Goal: Task Accomplishment & Management: Use online tool/utility

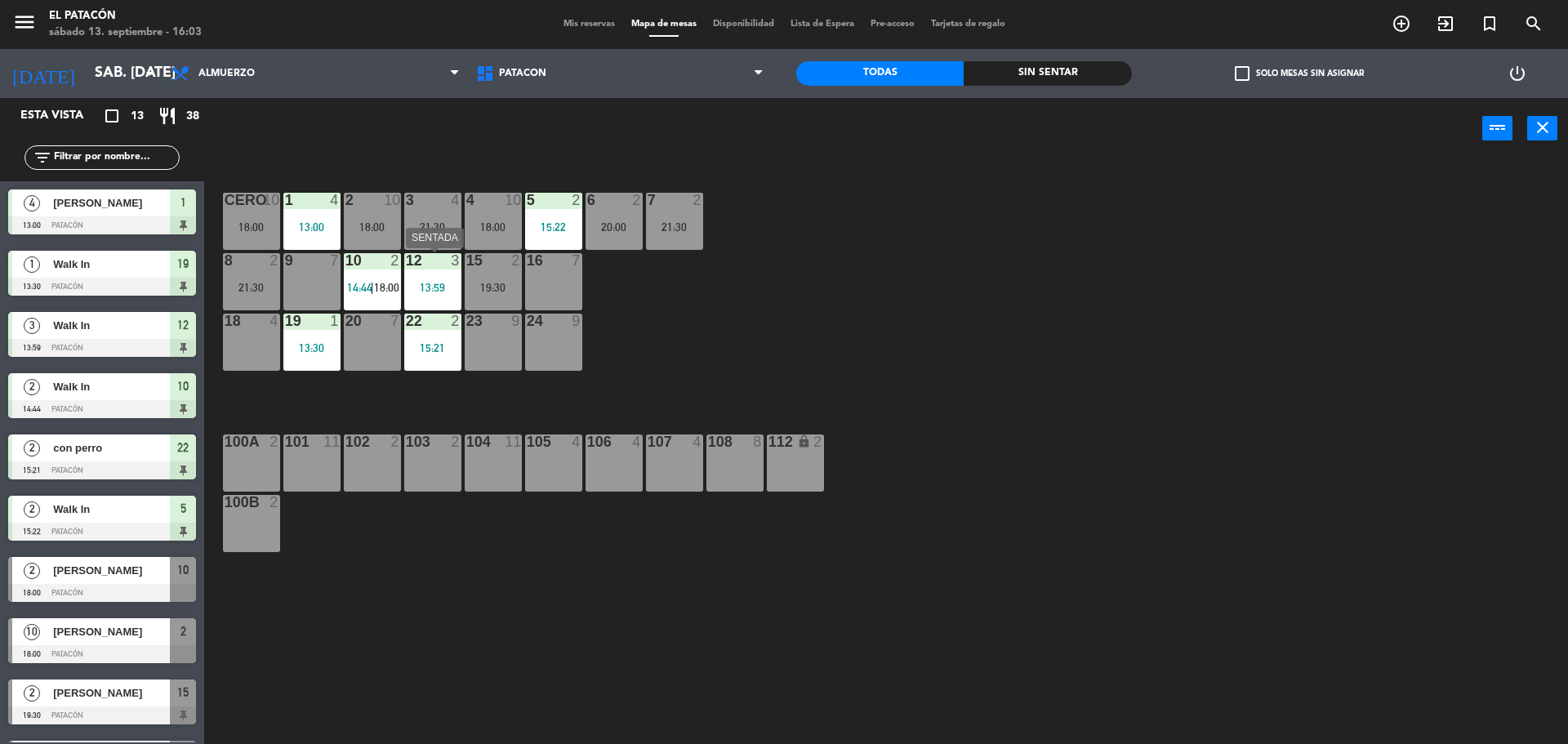
click at [423, 288] on div "13:59" at bounding box center [432, 288] width 57 height 12
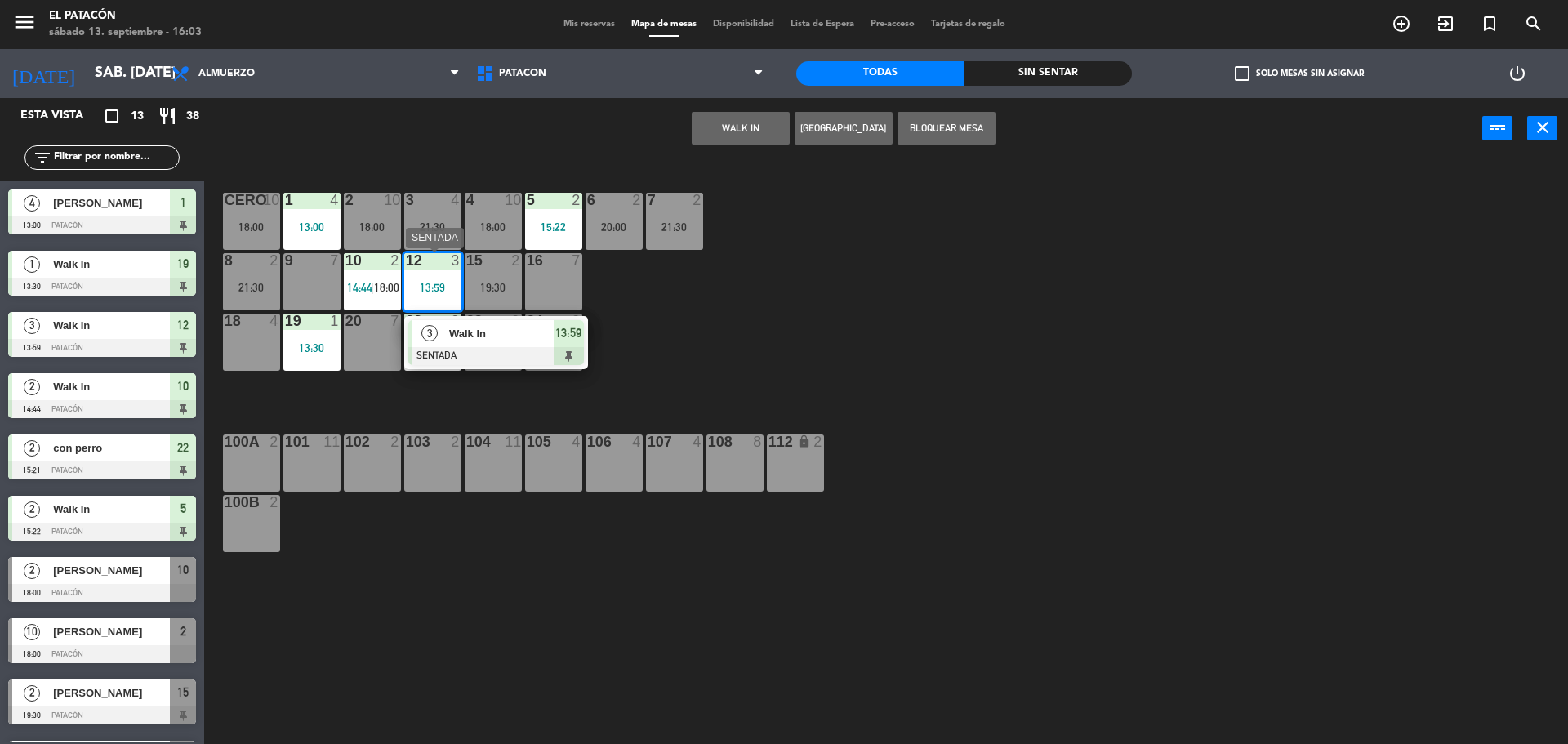
click at [480, 339] on span "Walk In" at bounding box center [501, 333] width 104 height 17
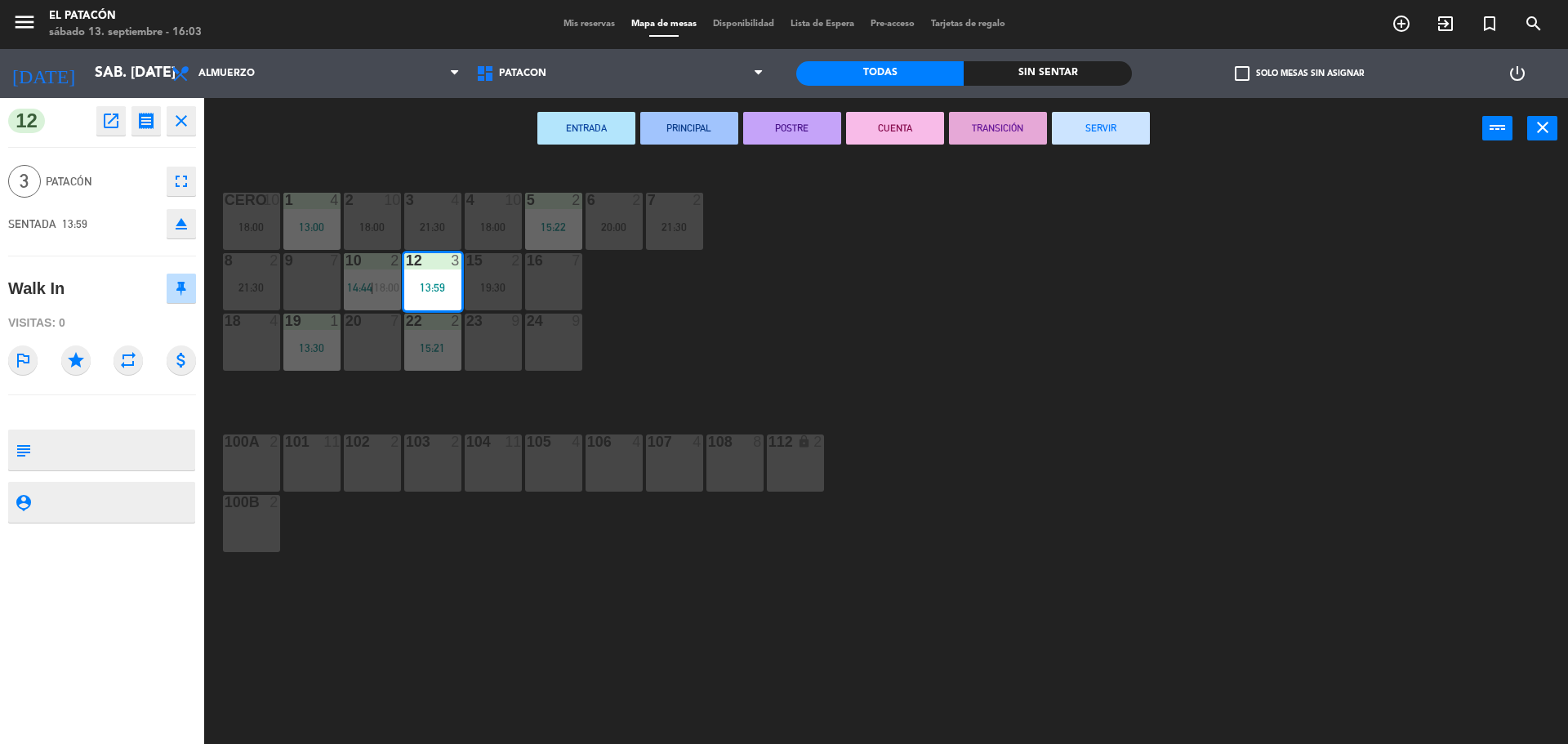
click at [1127, 133] on button "SERVIR" at bounding box center [1100, 128] width 98 height 32
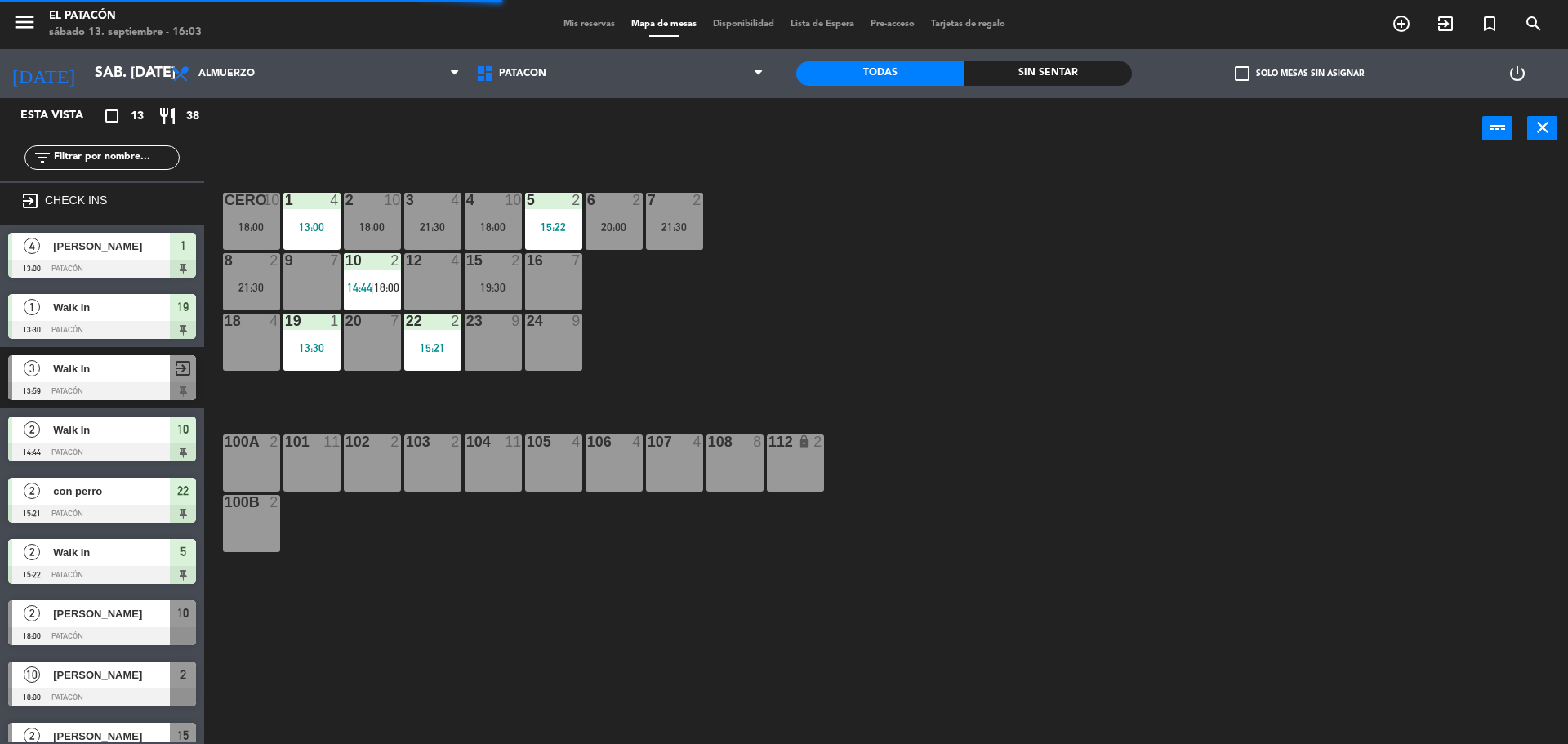
click at [359, 283] on span "14:44" at bounding box center [360, 287] width 26 height 13
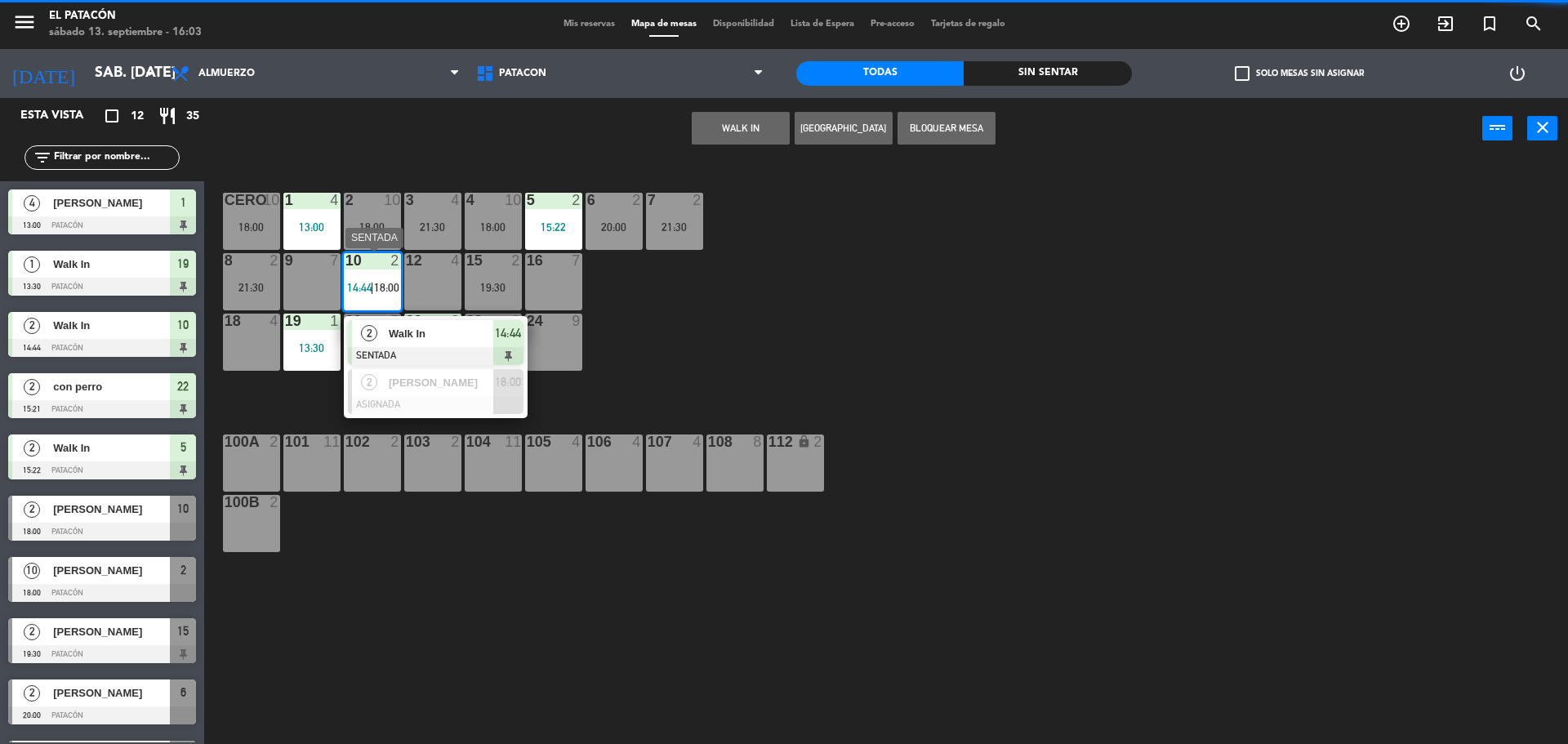
click at [379, 322] on div "2" at bounding box center [369, 333] width 35 height 27
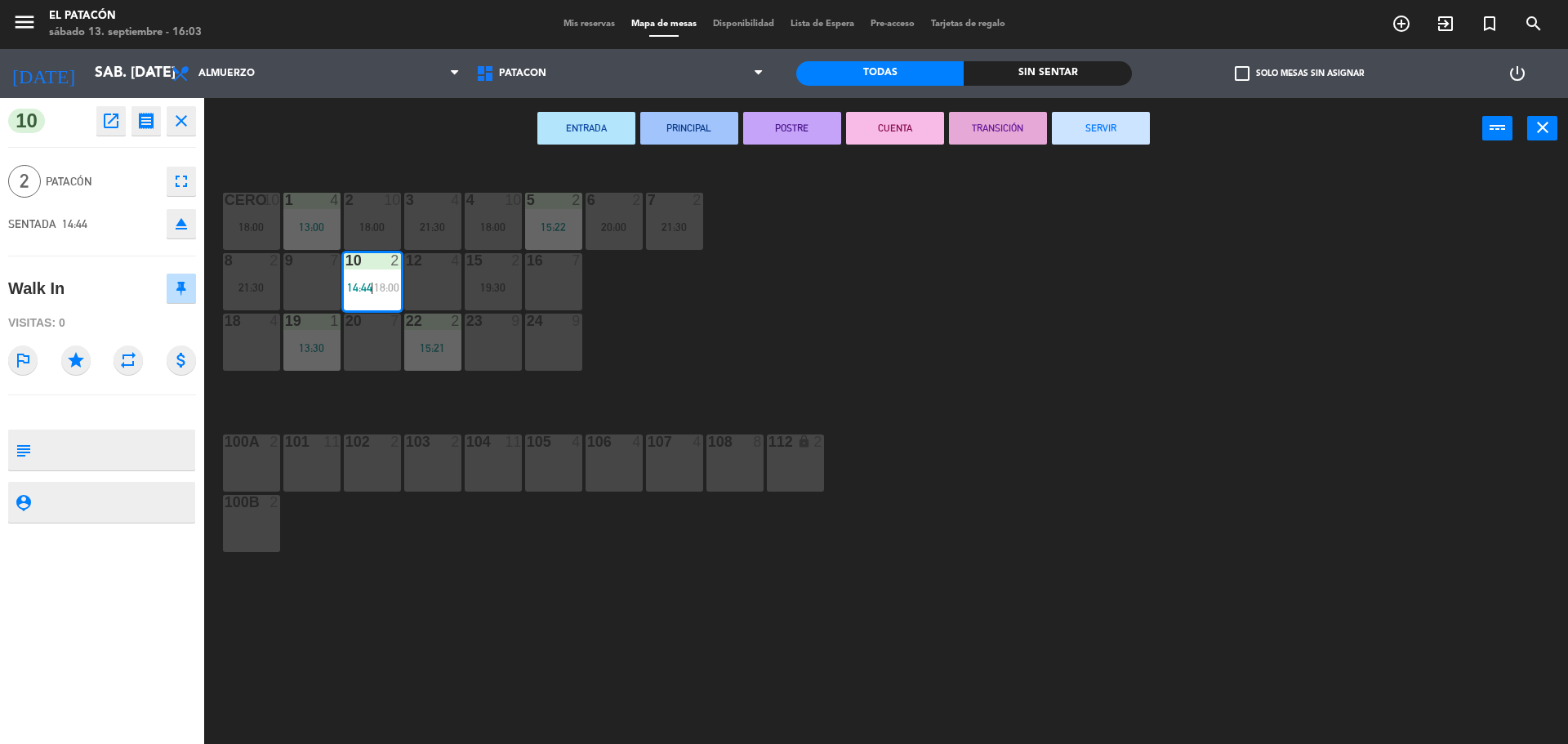
click at [1097, 130] on button "SERVIR" at bounding box center [1100, 128] width 98 height 32
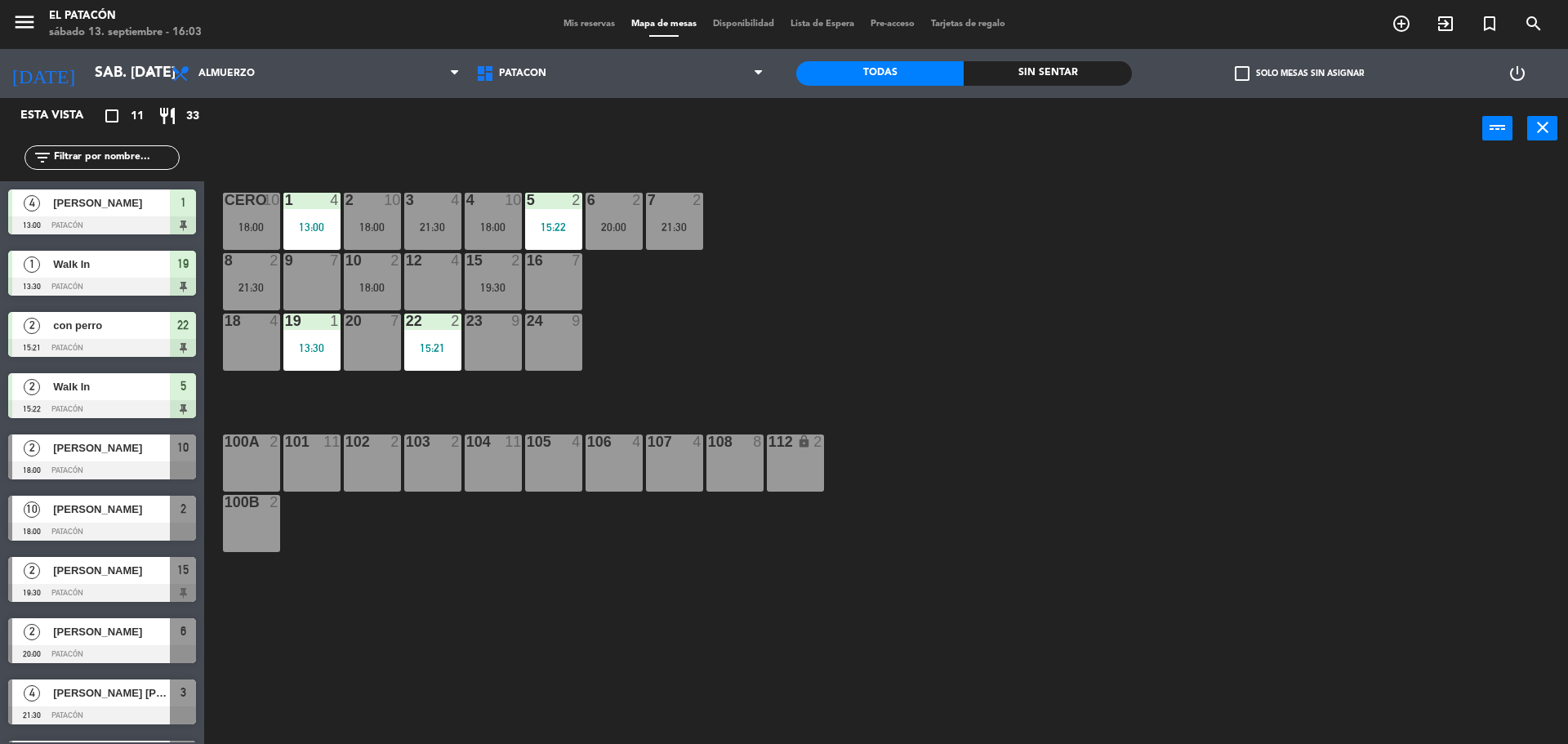
click at [543, 270] on div "16 7" at bounding box center [553, 282] width 57 height 57
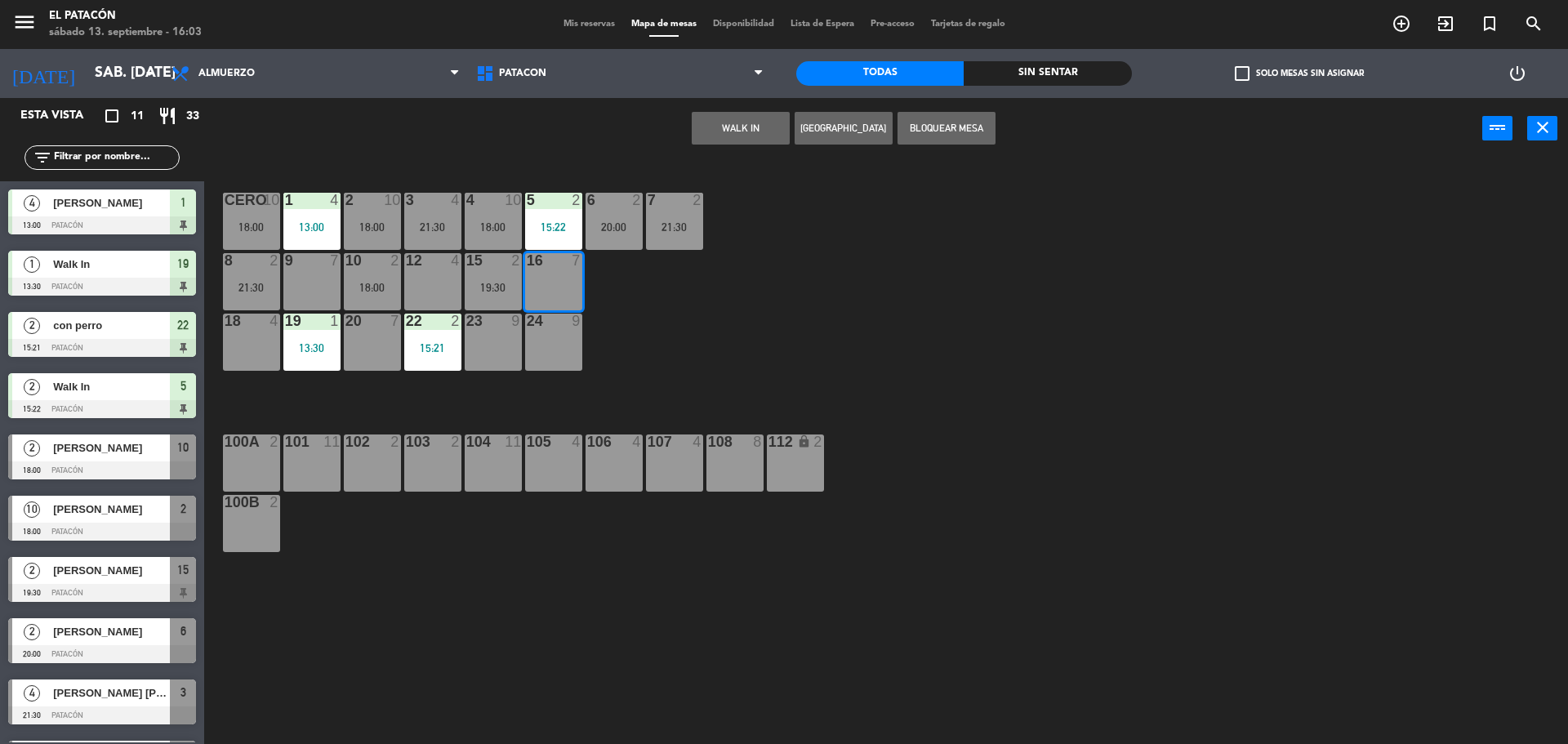
click at [724, 114] on button "WALK IN" at bounding box center [741, 128] width 98 height 32
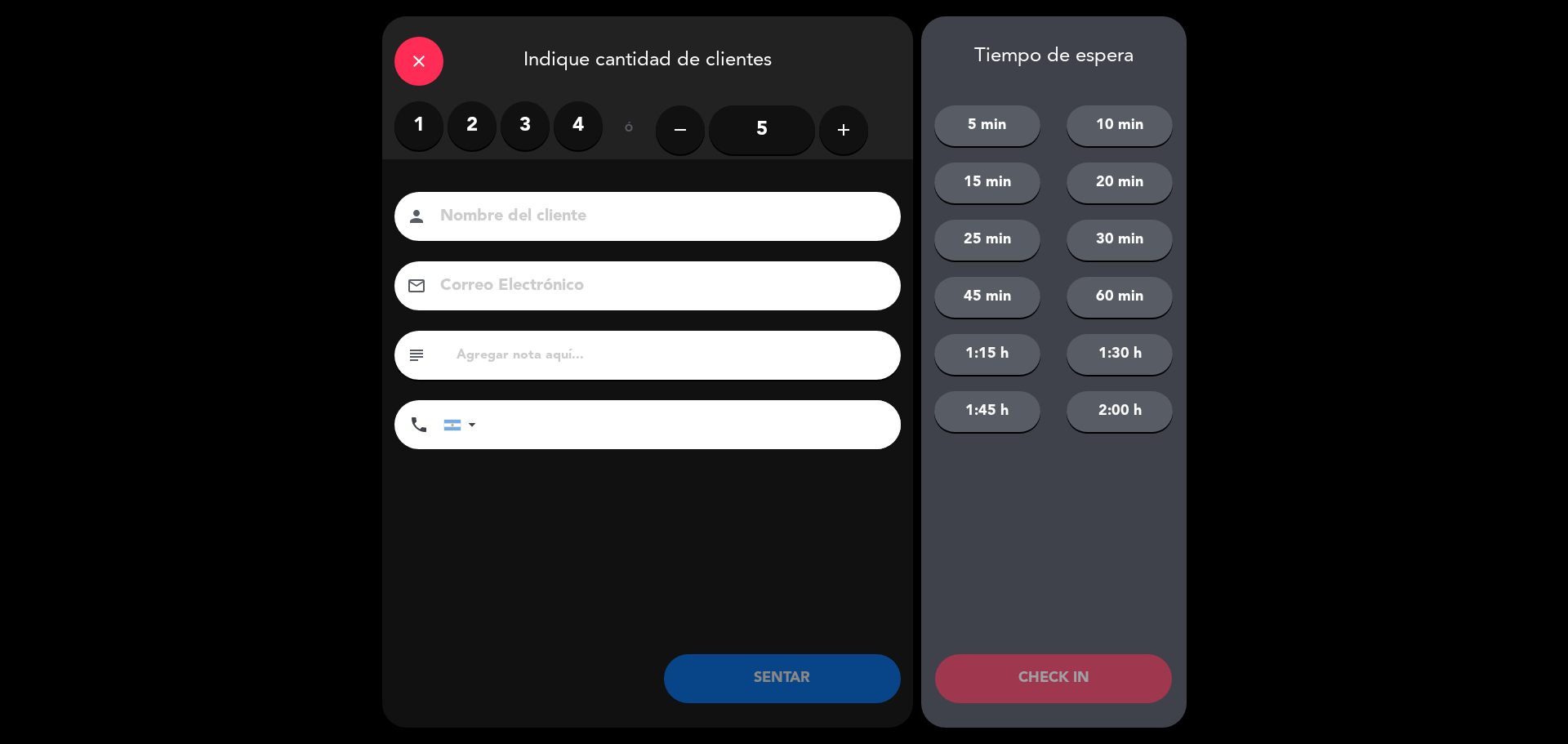
click at [829, 133] on button "add" at bounding box center [844, 130] width 49 height 49
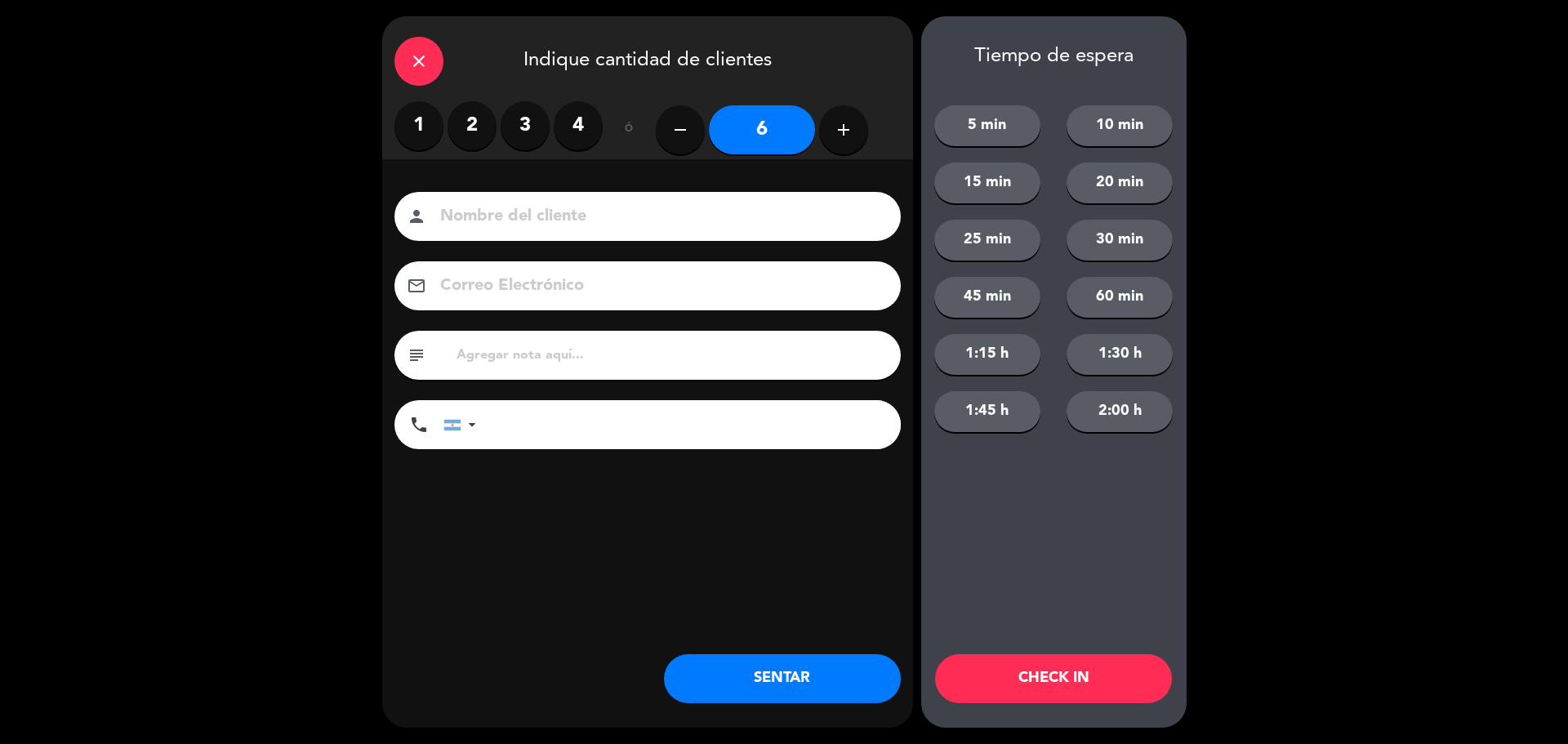
click at [860, 668] on button "SENTAR" at bounding box center [782, 679] width 237 height 49
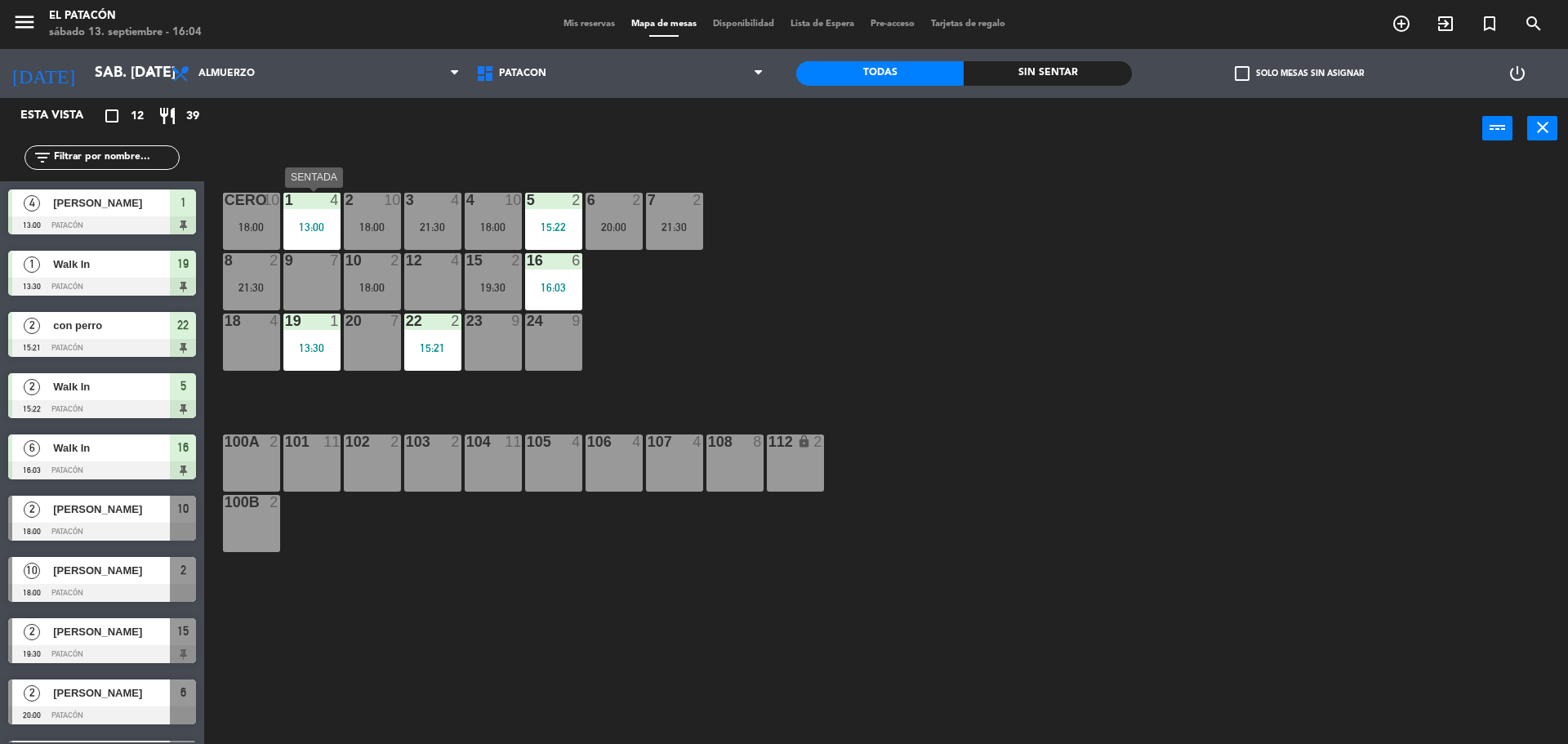
click at [300, 227] on div "13:00" at bounding box center [311, 227] width 57 height 12
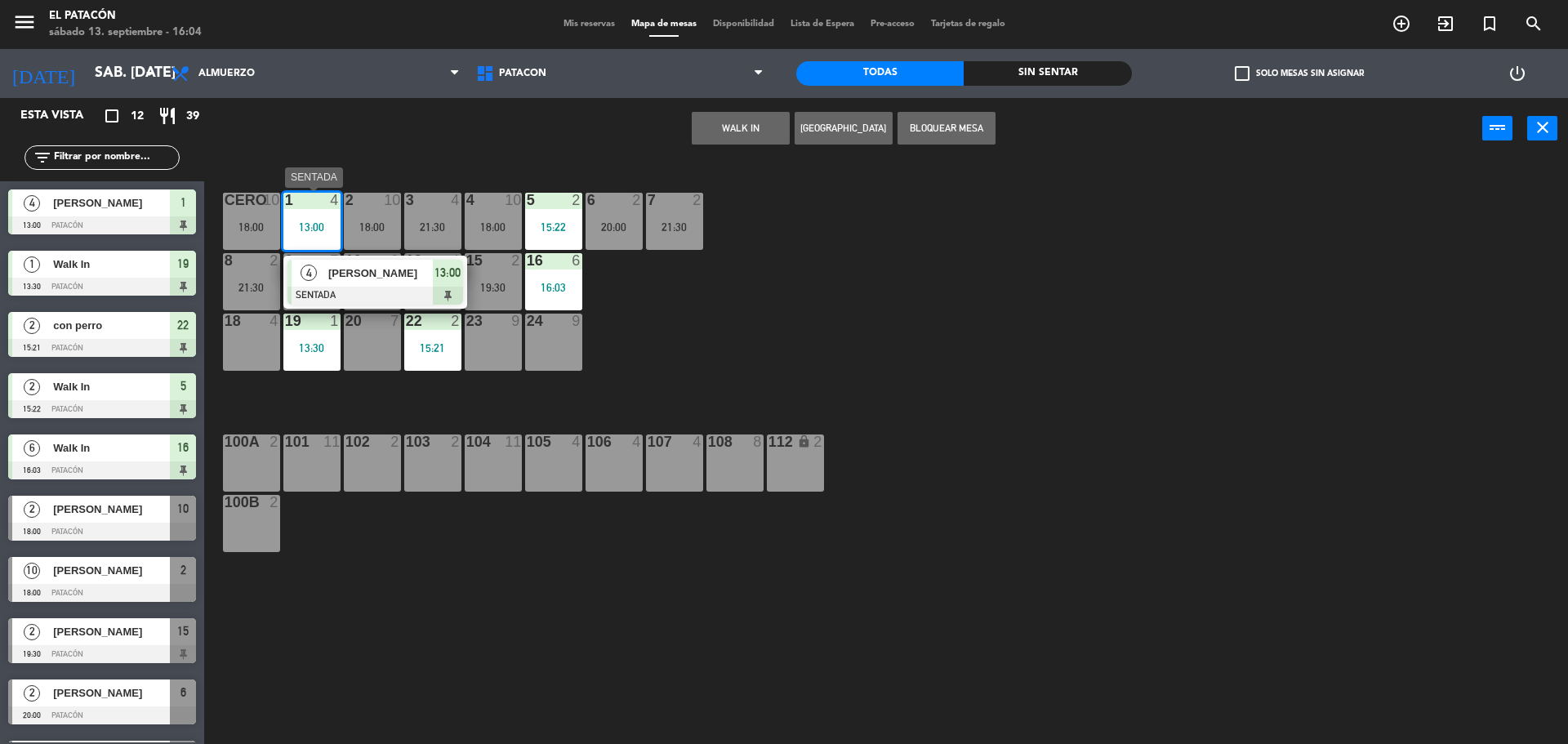
click at [375, 267] on span "[PERSON_NAME]" at bounding box center [380, 272] width 104 height 17
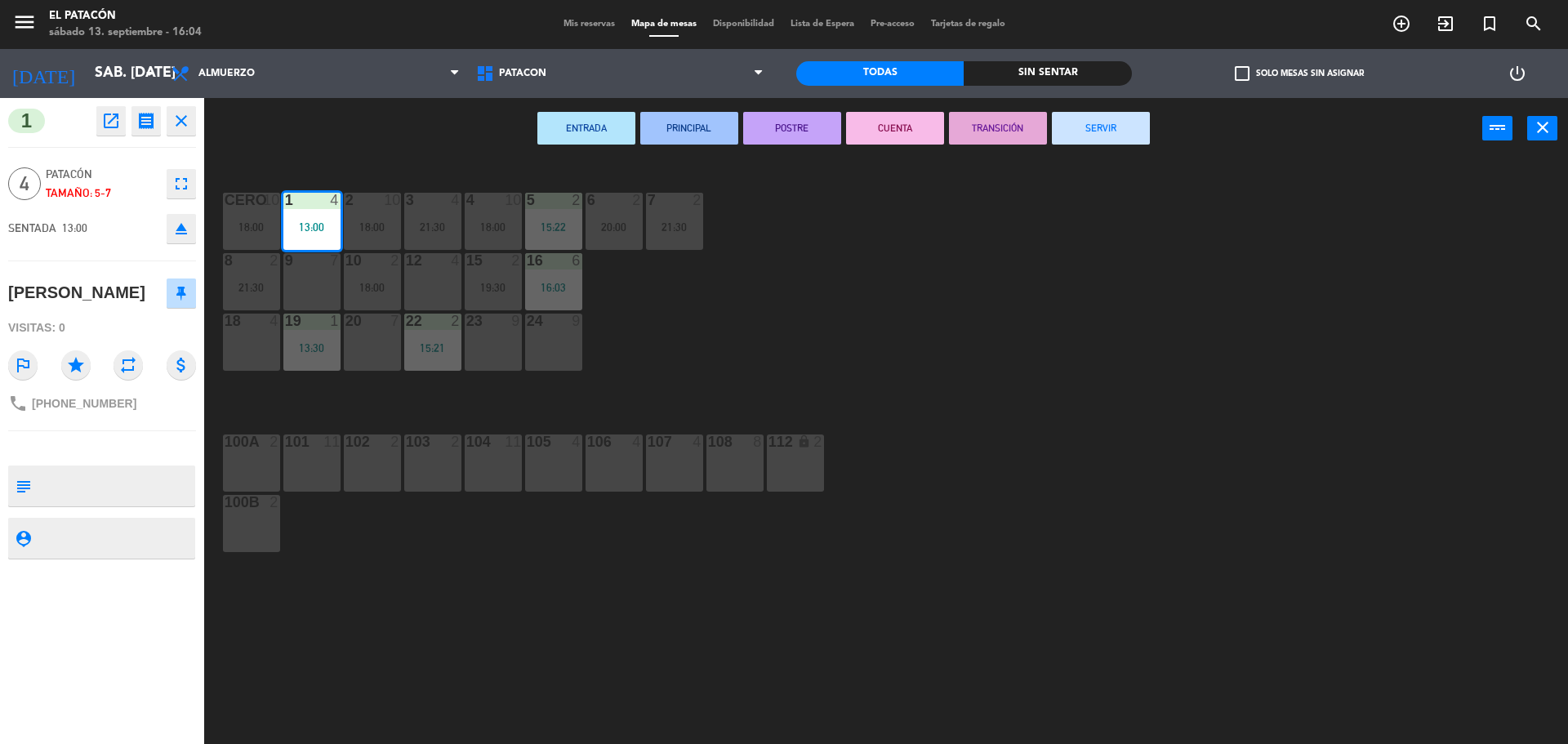
click at [1086, 128] on button "SERVIR" at bounding box center [1100, 128] width 98 height 32
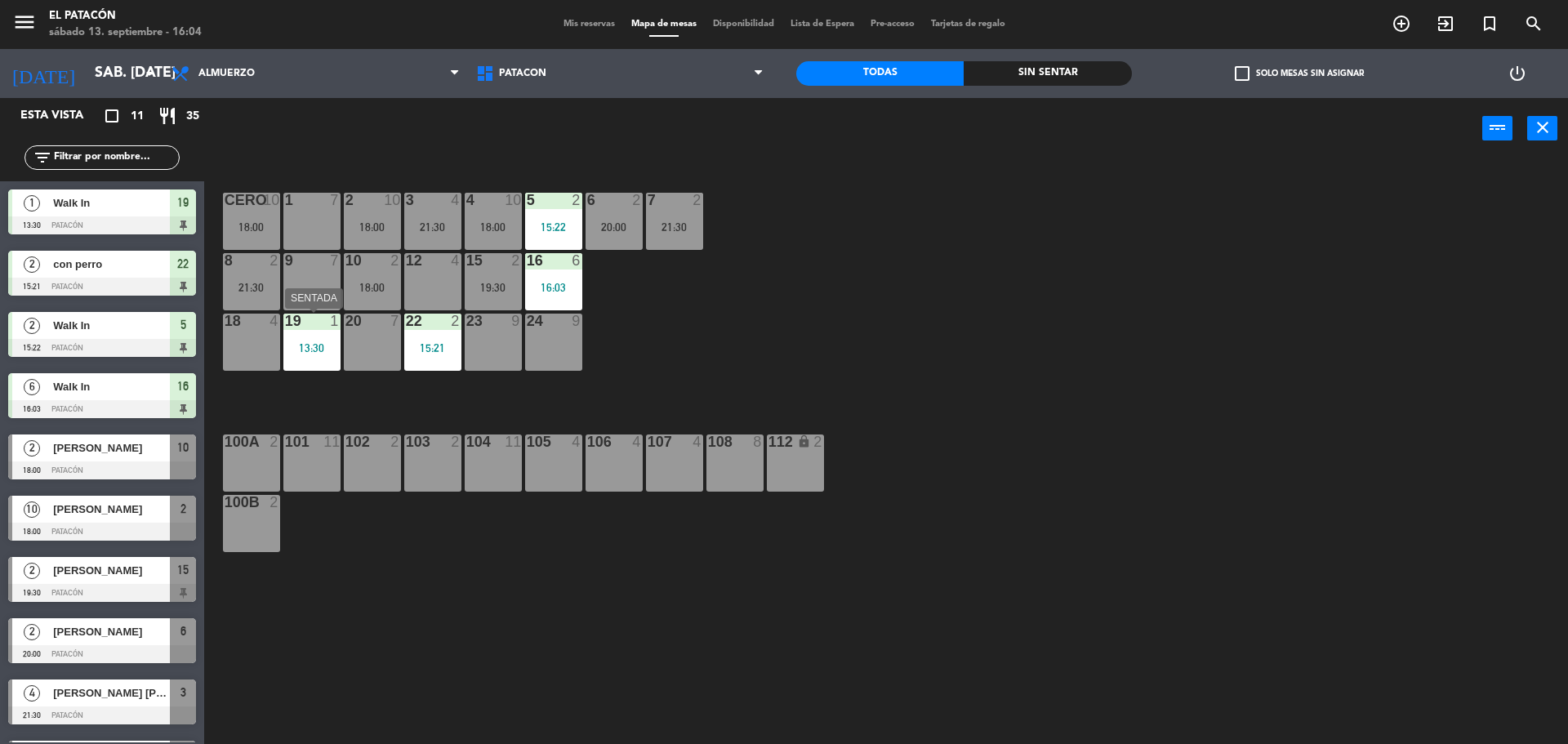
click at [313, 348] on div "13:30" at bounding box center [311, 348] width 57 height 12
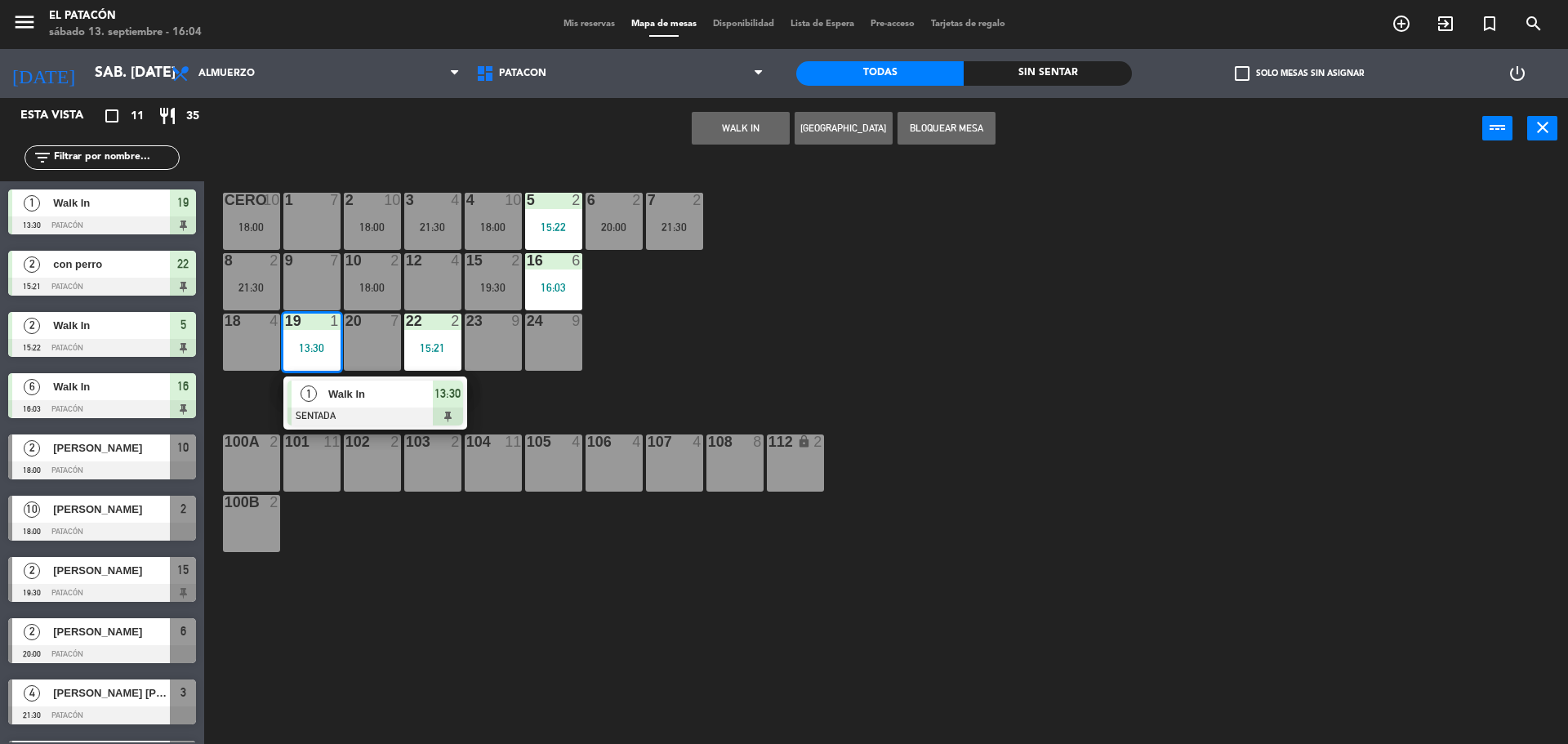
click at [313, 348] on div "13:30" at bounding box center [311, 348] width 57 height 12
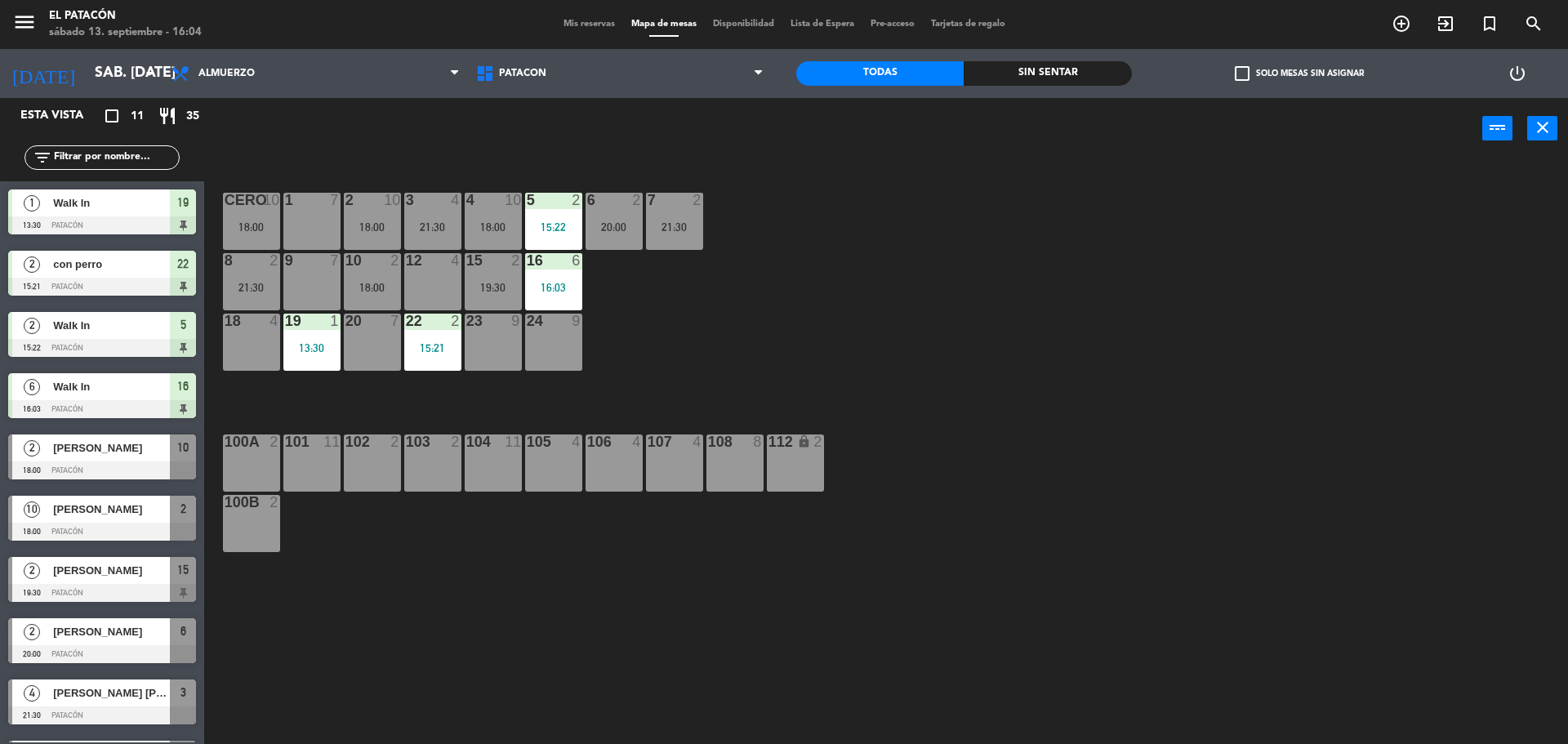
click at [727, 299] on div "1 7 2 10 18:00 3 4 21:30 4 10 18:00 5 2 15:22 6 2 20:00 7 2 21:30 CERO 10 18:00…" at bounding box center [894, 455] width 1348 height 585
click at [381, 288] on div "18:00" at bounding box center [372, 288] width 57 height 12
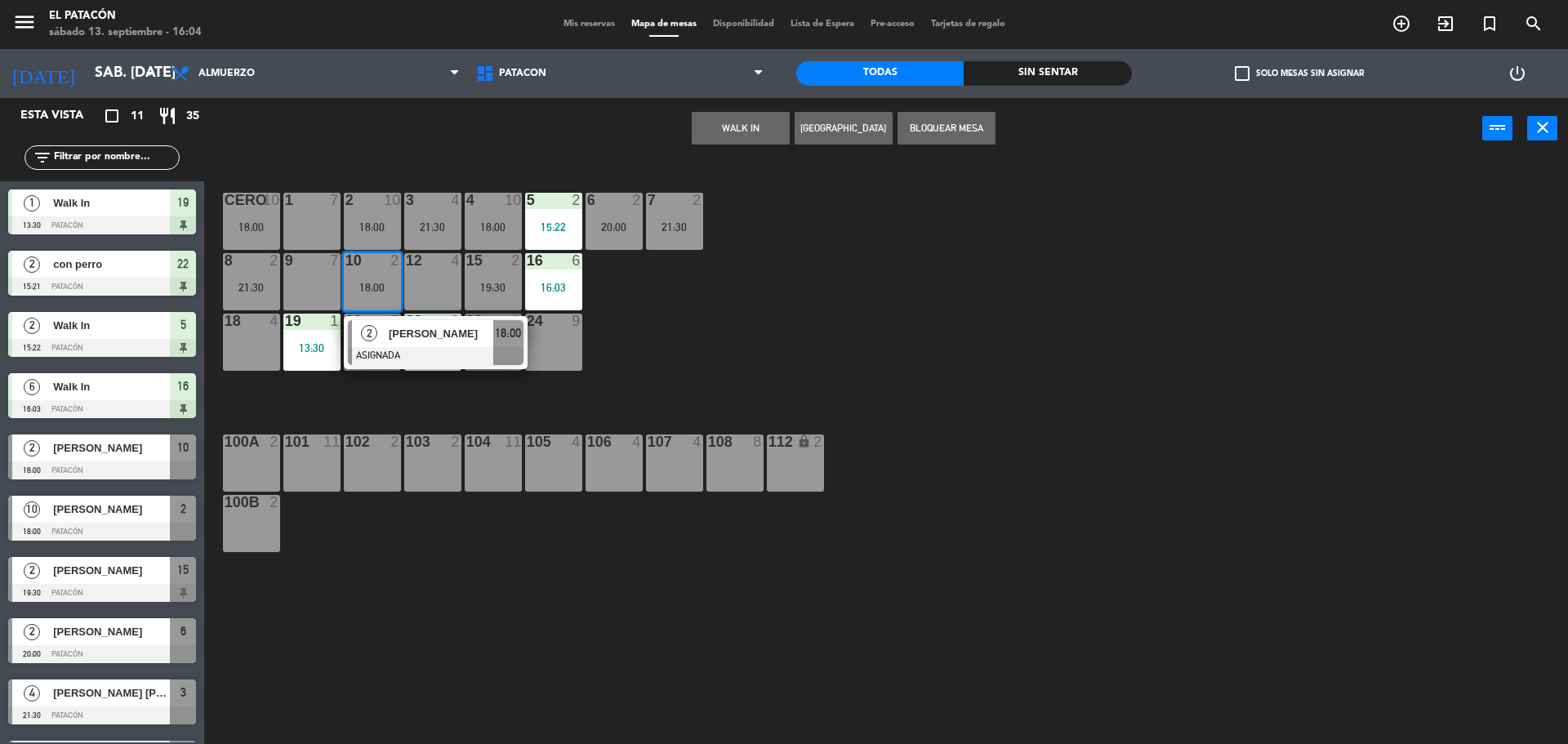
click at [381, 288] on div "18:00" at bounding box center [372, 288] width 57 height 12
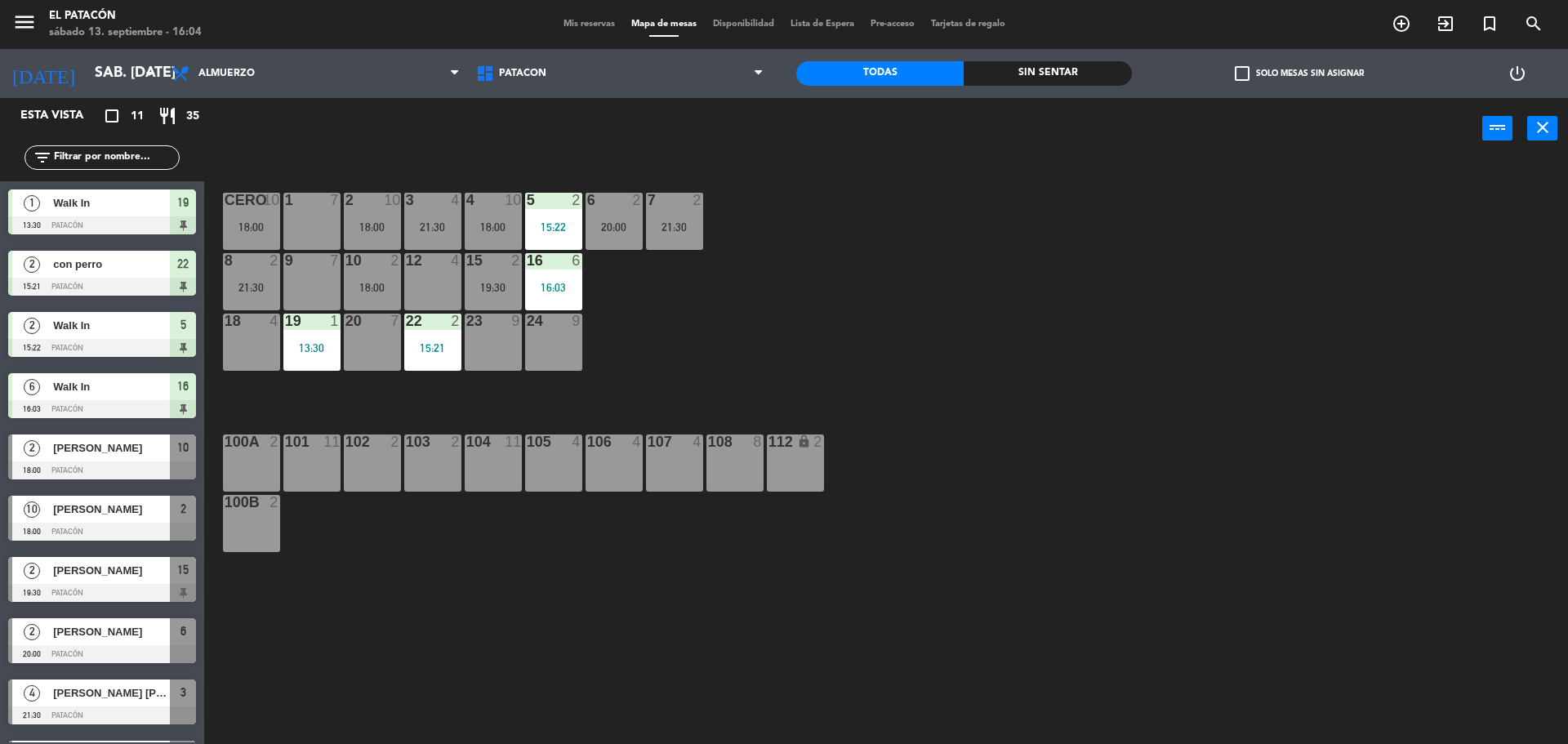
click at [558, 229] on div "15:22" at bounding box center [553, 227] width 57 height 12
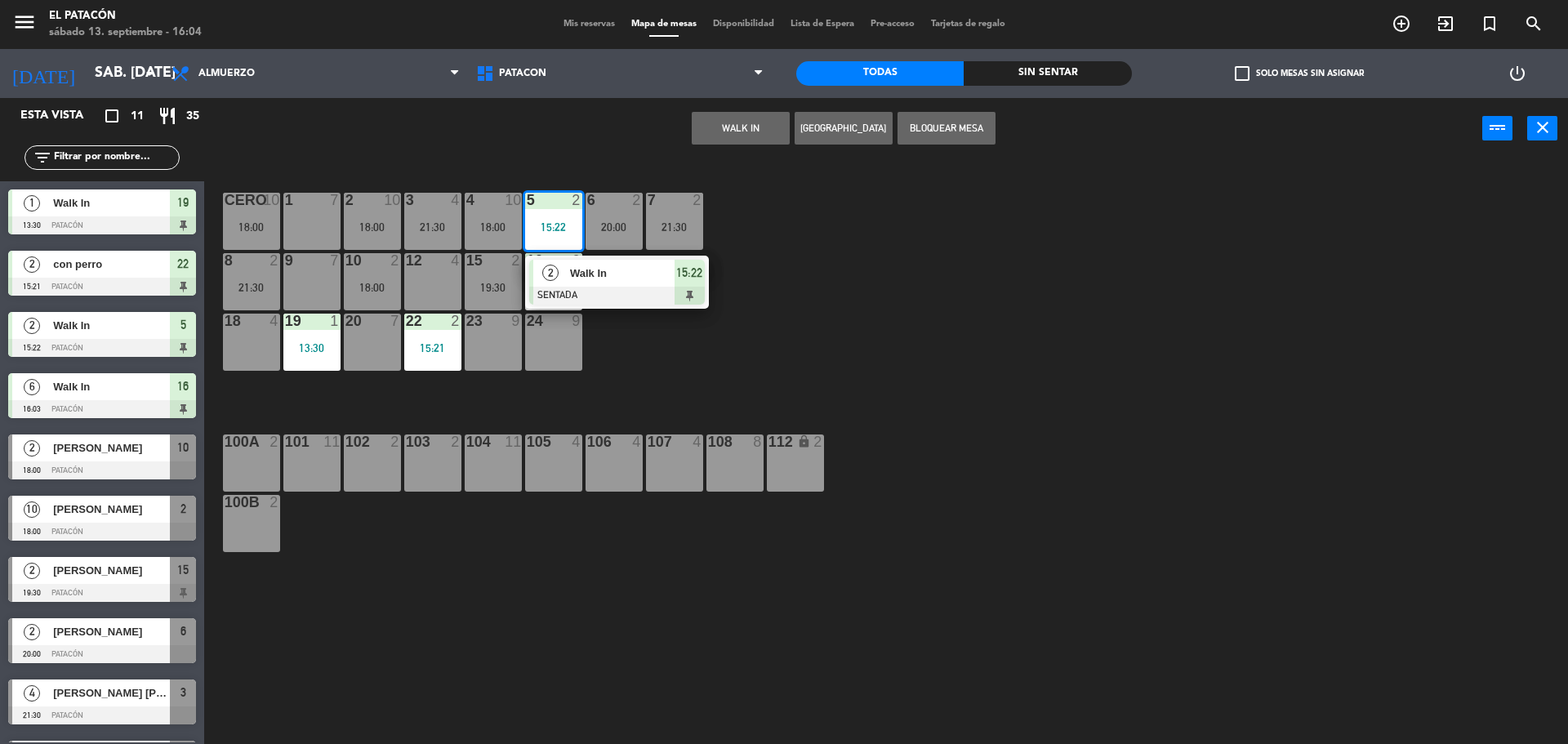
click at [558, 229] on div "15:22" at bounding box center [553, 227] width 57 height 12
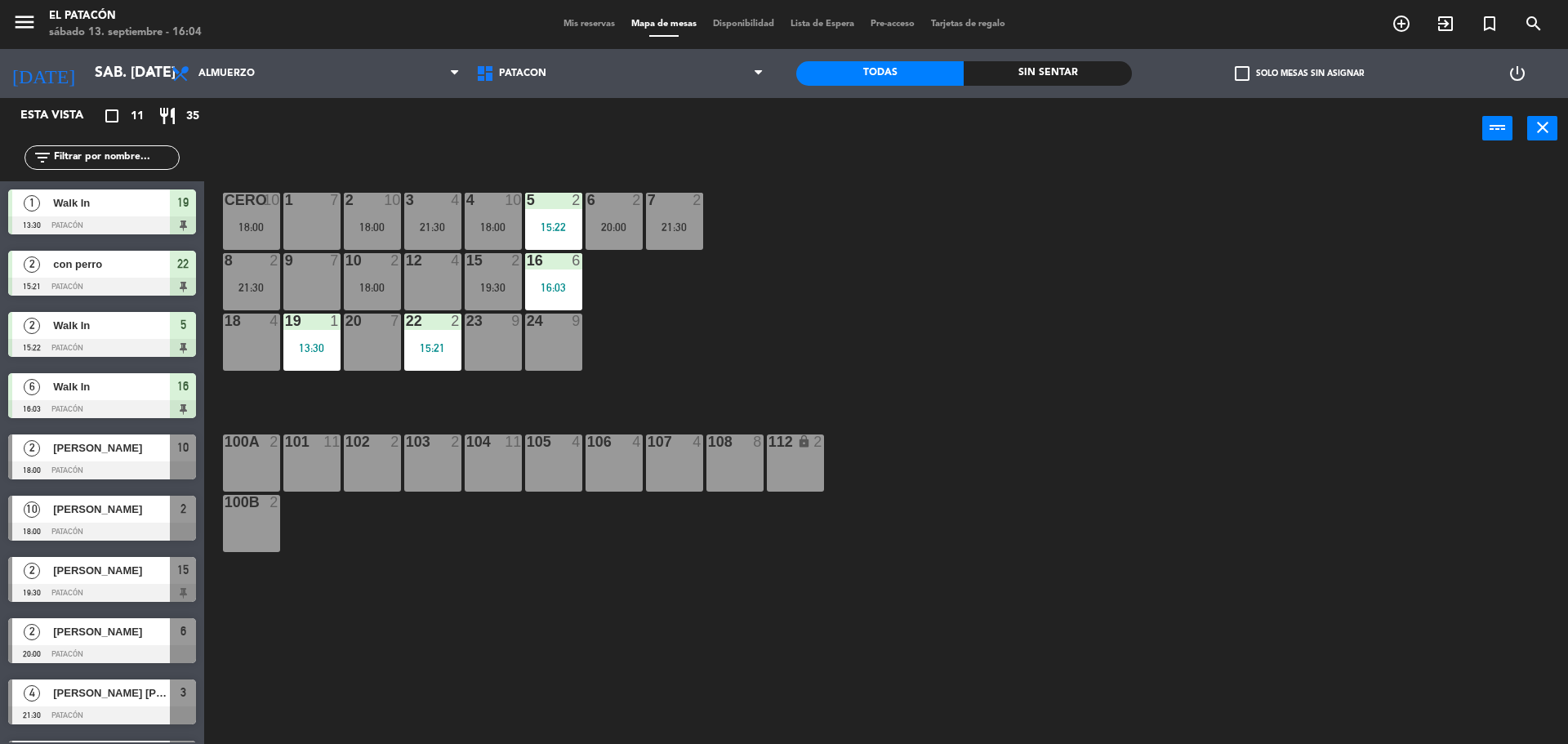
click at [727, 278] on div "1 7 2 10 18:00 3 4 21:30 4 10 18:00 5 2 15:22 6 2 20:00 7 2 21:30 CERO 10 18:00…" at bounding box center [894, 455] width 1348 height 585
